Goal: Transaction & Acquisition: Download file/media

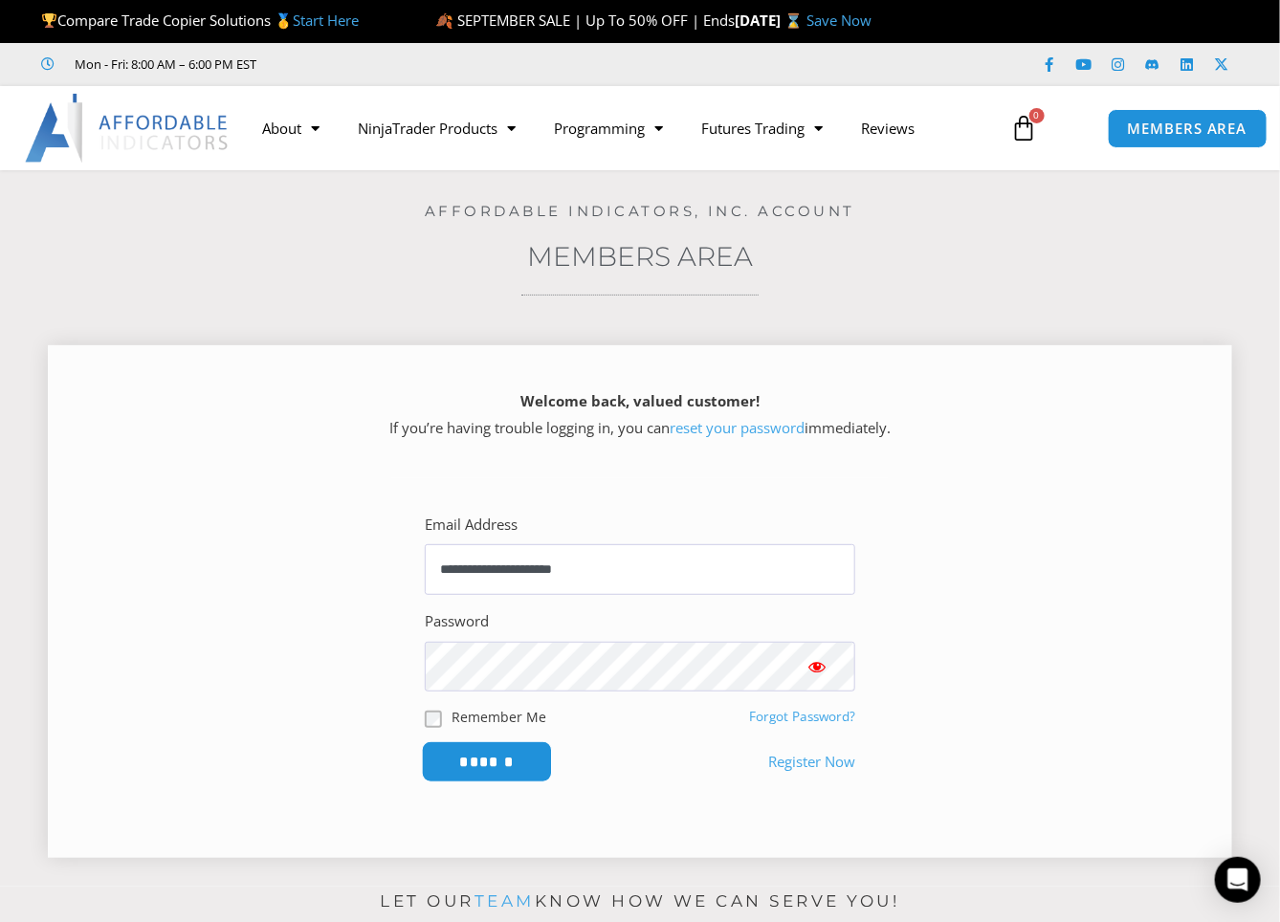
click at [465, 759] on input "******" at bounding box center [487, 761] width 131 height 41
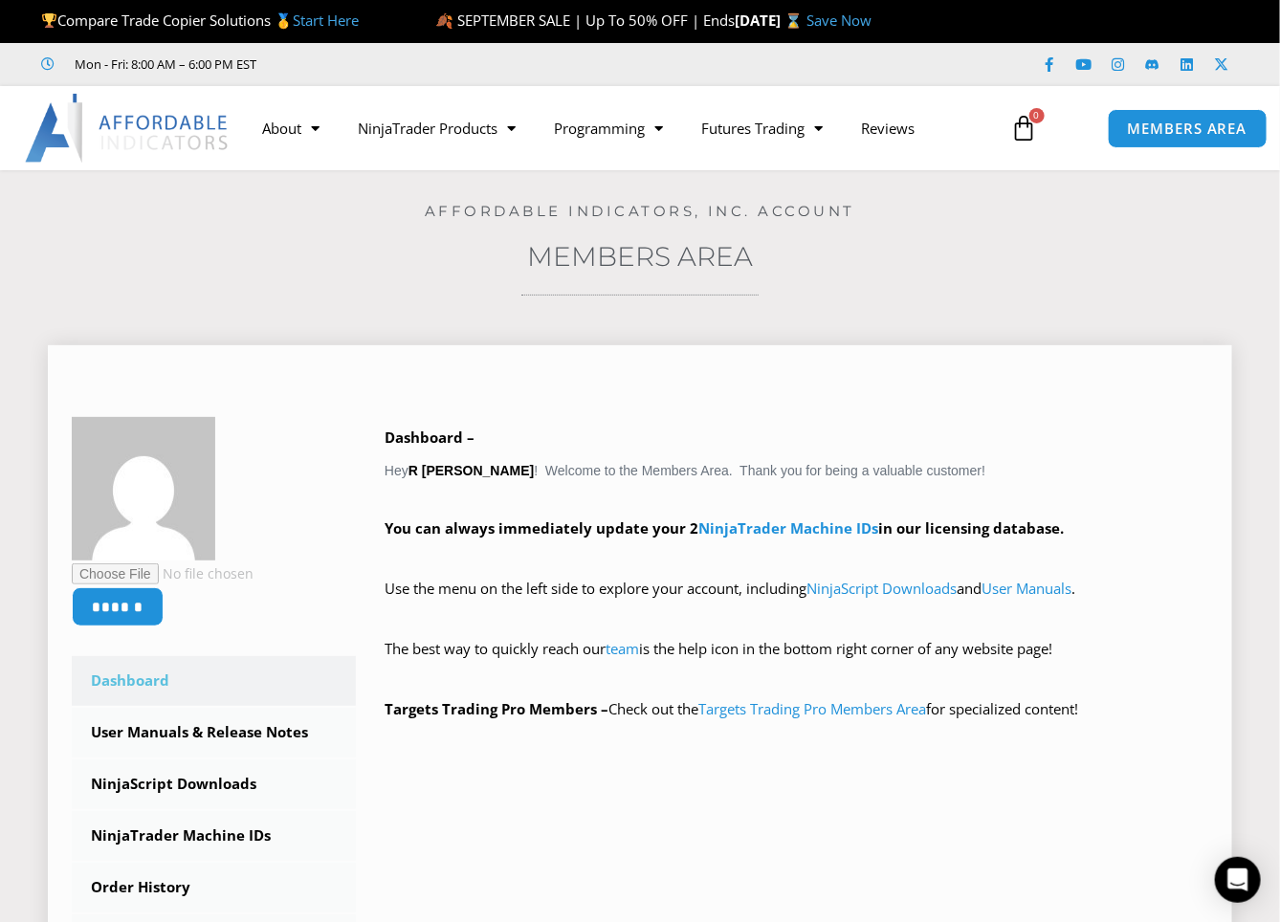
scroll to position [201, 0]
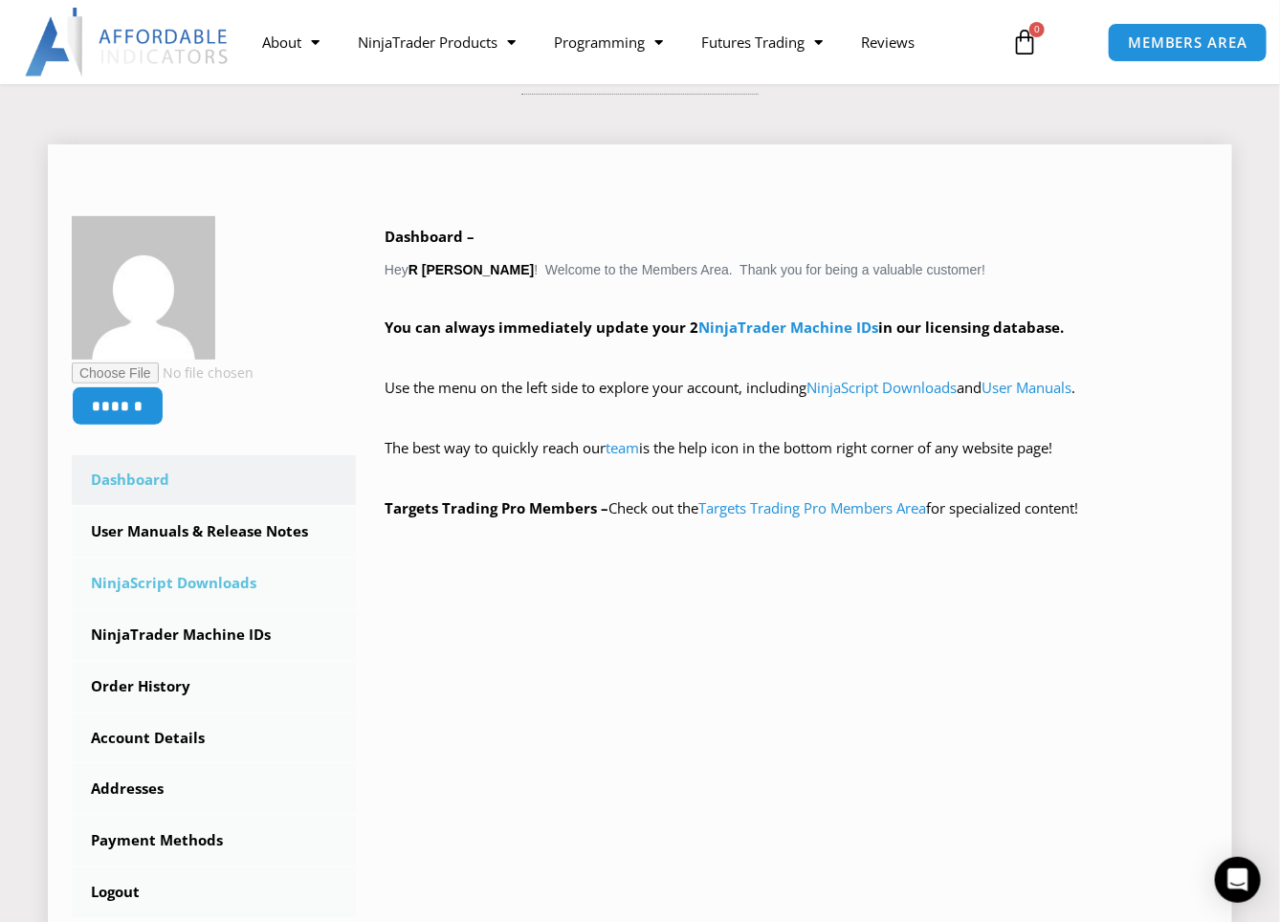
click at [231, 578] on link "NinjaScript Downloads" at bounding box center [214, 583] width 284 height 50
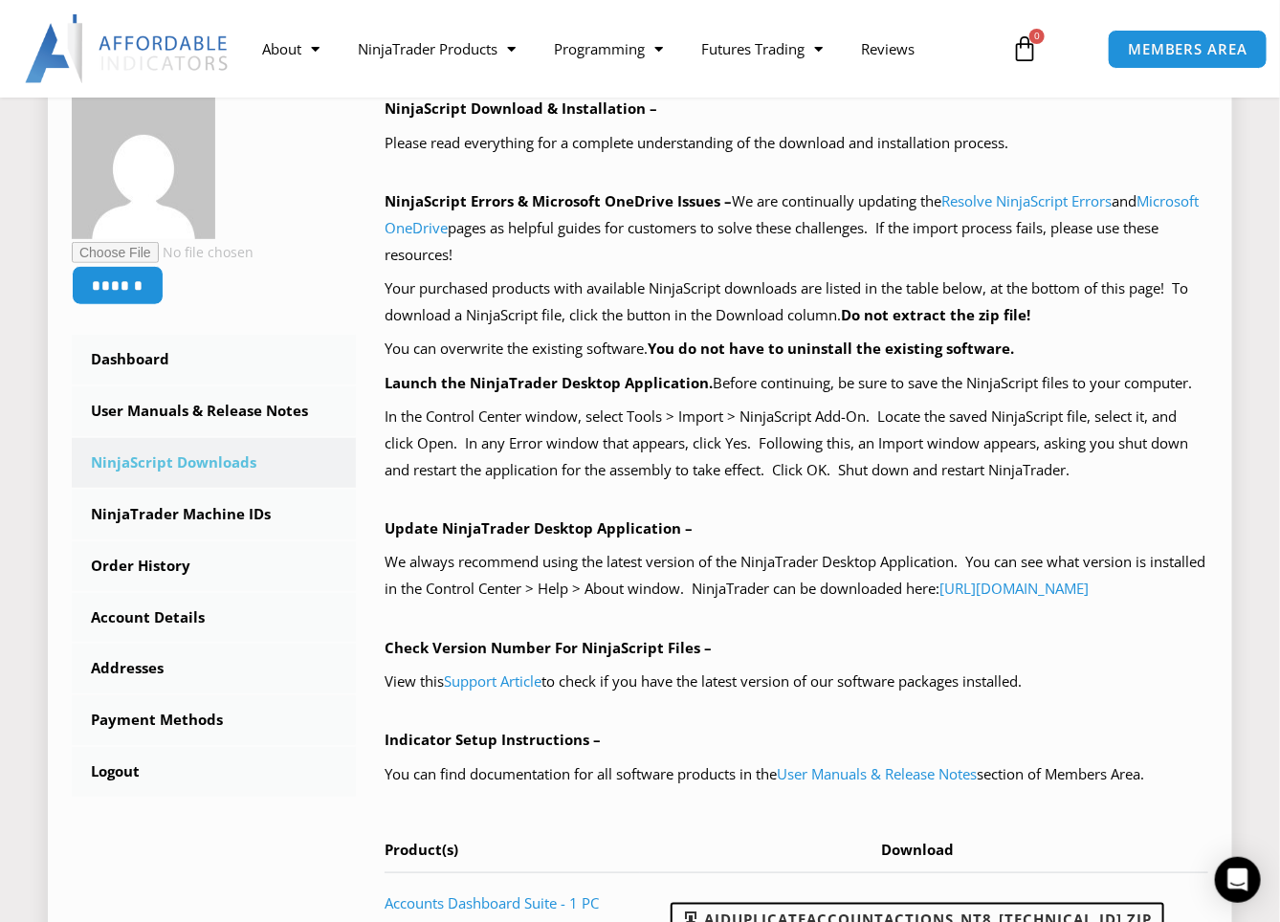
scroll to position [907, 0]
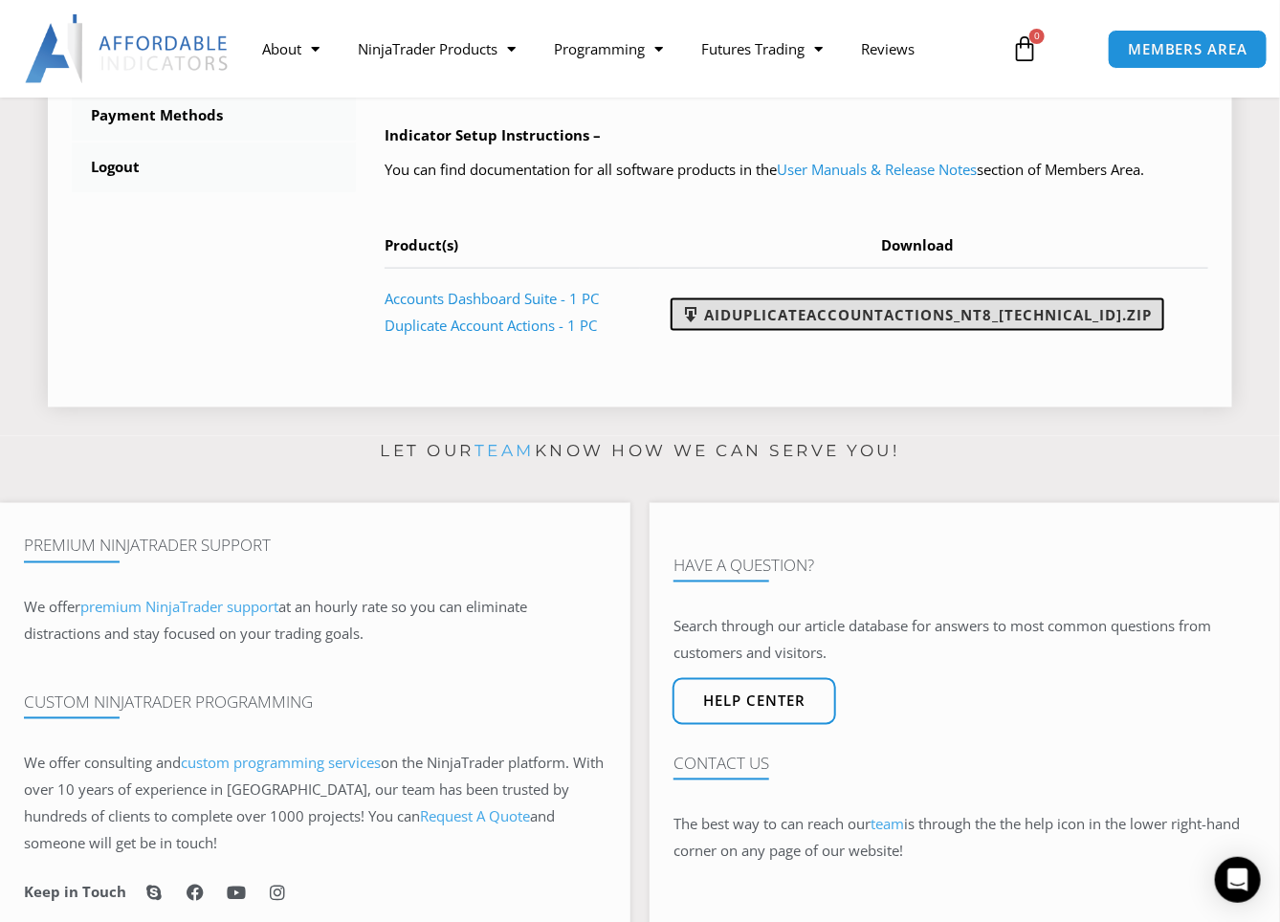
click at [896, 331] on link "AIDuplicateAccountActions_NT8_25.9.18.1.zip" at bounding box center [916, 314] width 493 height 33
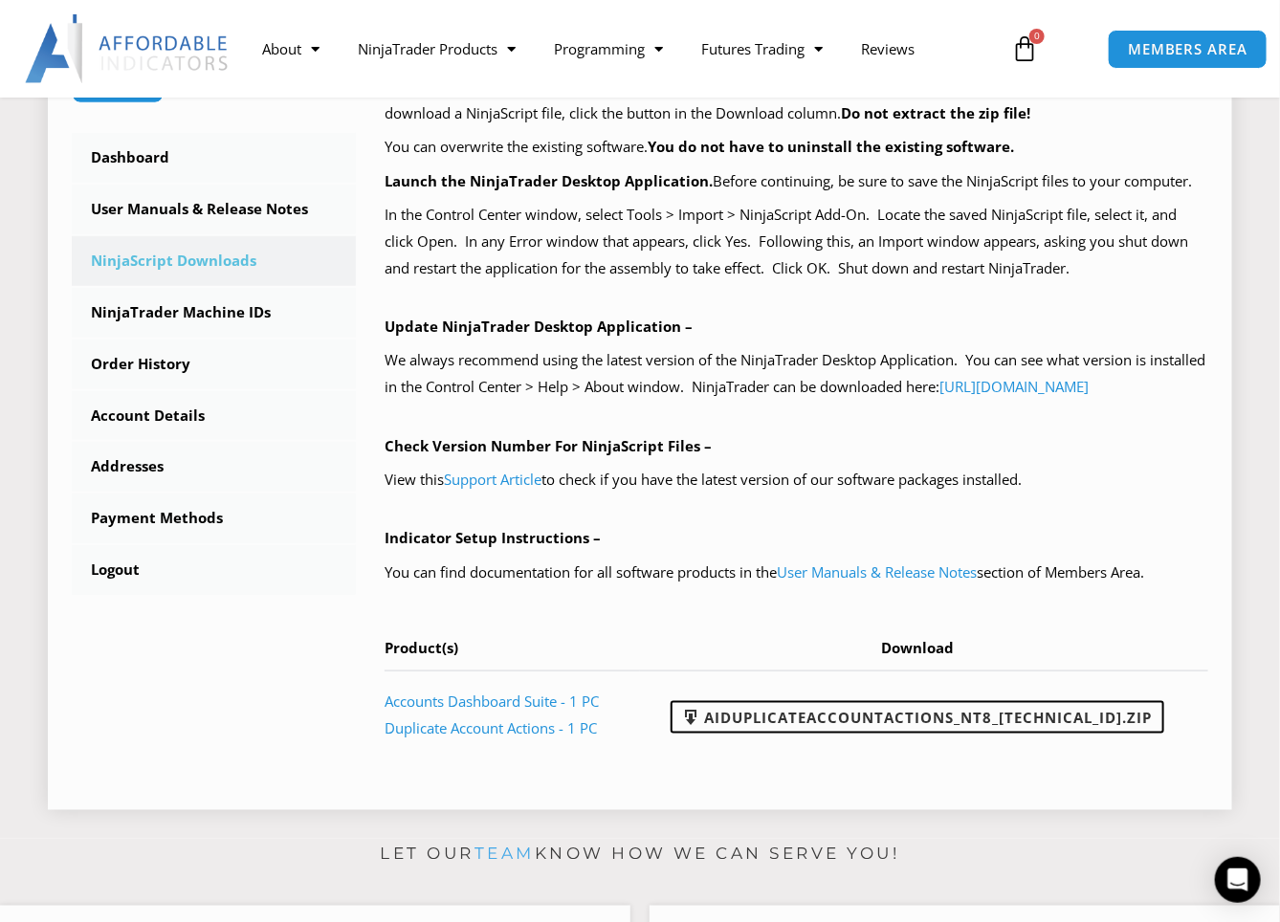
scroll to position [302, 0]
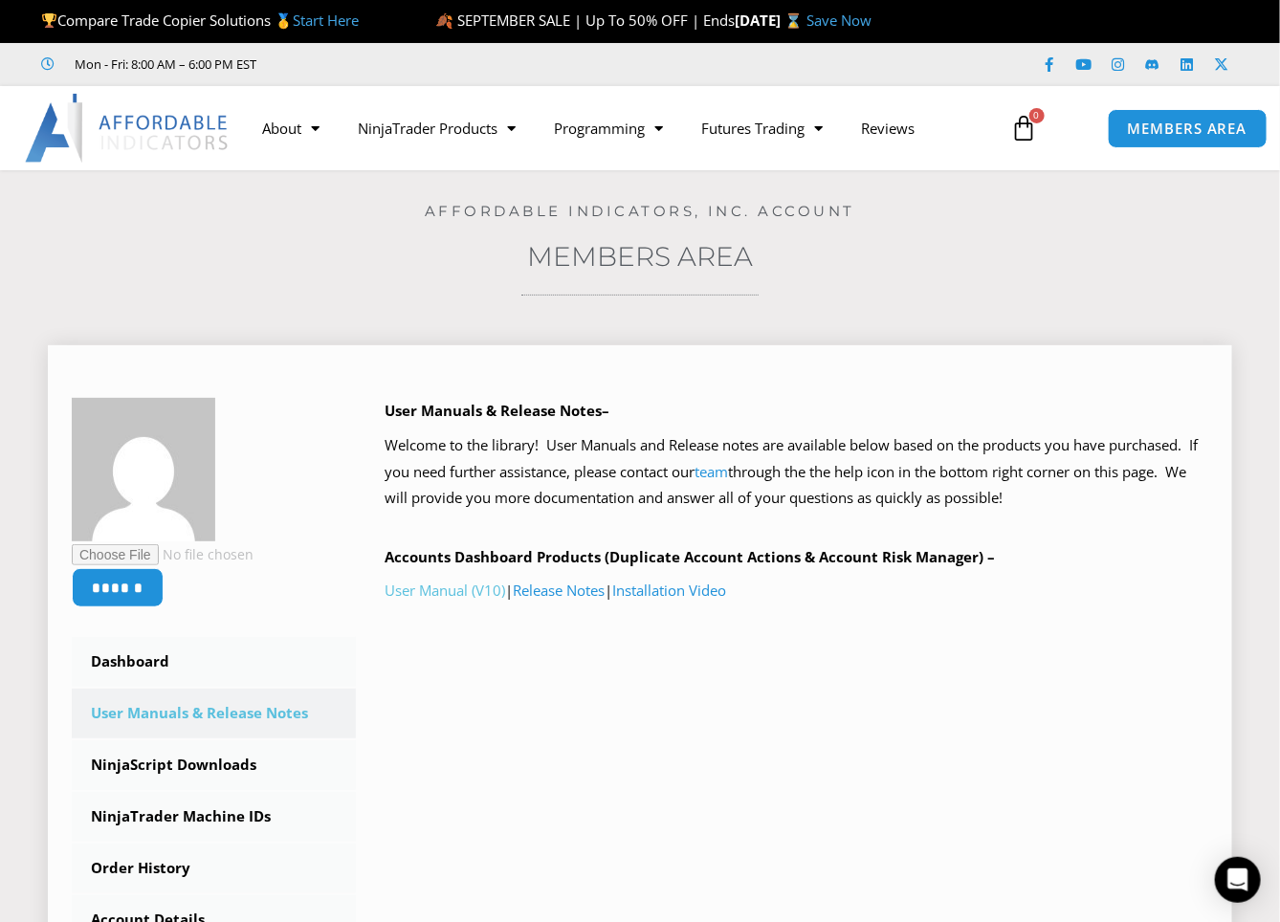
click at [448, 586] on link "User Manual (V10)" at bounding box center [444, 589] width 120 height 19
